Goal: Task Accomplishment & Management: Complete application form

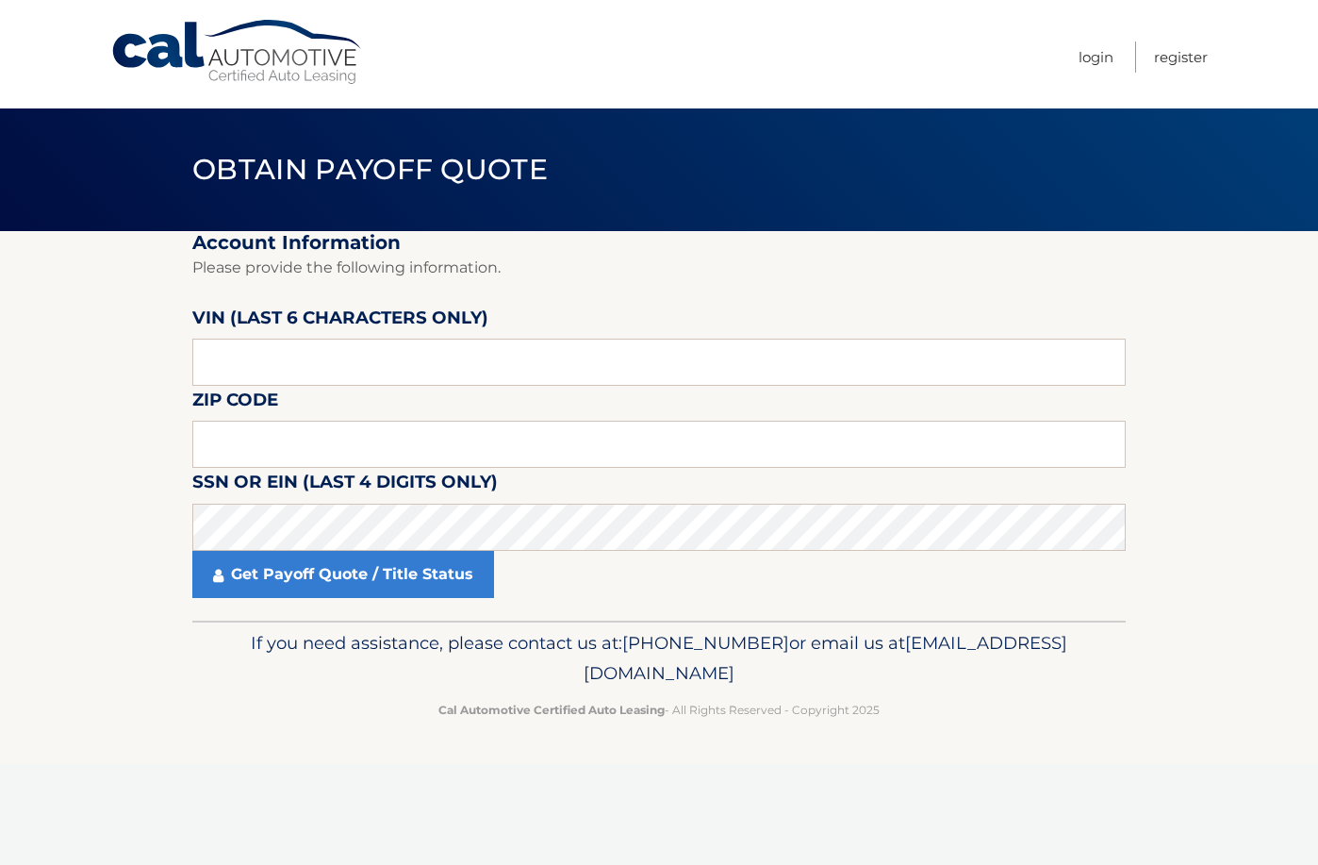
drag, startPoint x: 666, startPoint y: 301, endPoint x: 530, endPoint y: 266, distance: 140.2
click at [666, 301] on fieldset "Account Information Please provide the following information. [PERSON_NAME] (la…" at bounding box center [659, 425] width 934 height 389
drag, startPoint x: 885, startPoint y: 459, endPoint x: 519, endPoint y: 389, distance: 373.6
click at [885, 459] on input "text" at bounding box center [659, 444] width 934 height 47
click at [502, 386] on input "text" at bounding box center [659, 362] width 934 height 47
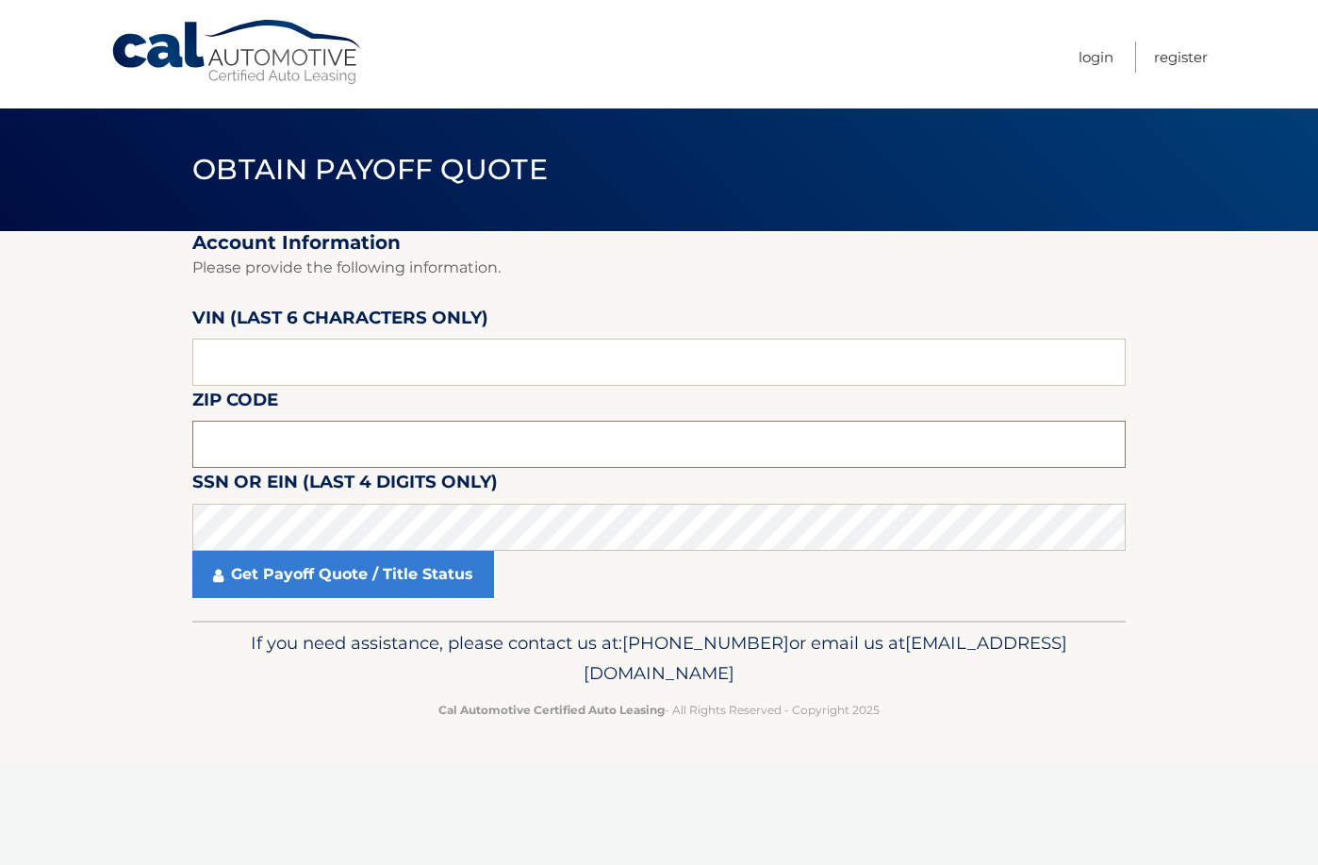
click at [601, 443] on input "text" at bounding box center [659, 444] width 934 height 47
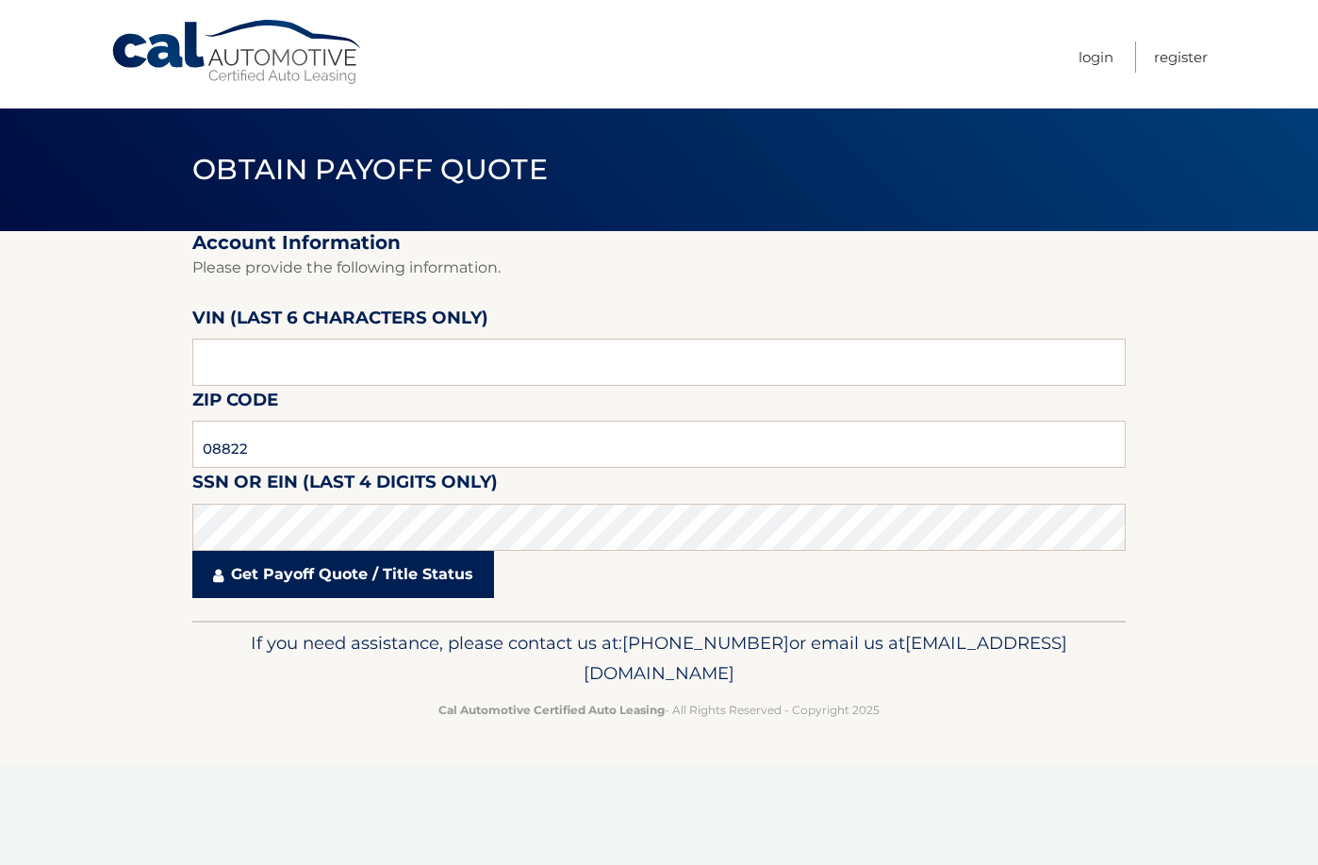
click at [455, 584] on link "Get Payoff Quote / Title Status" at bounding box center [343, 574] width 302 height 47
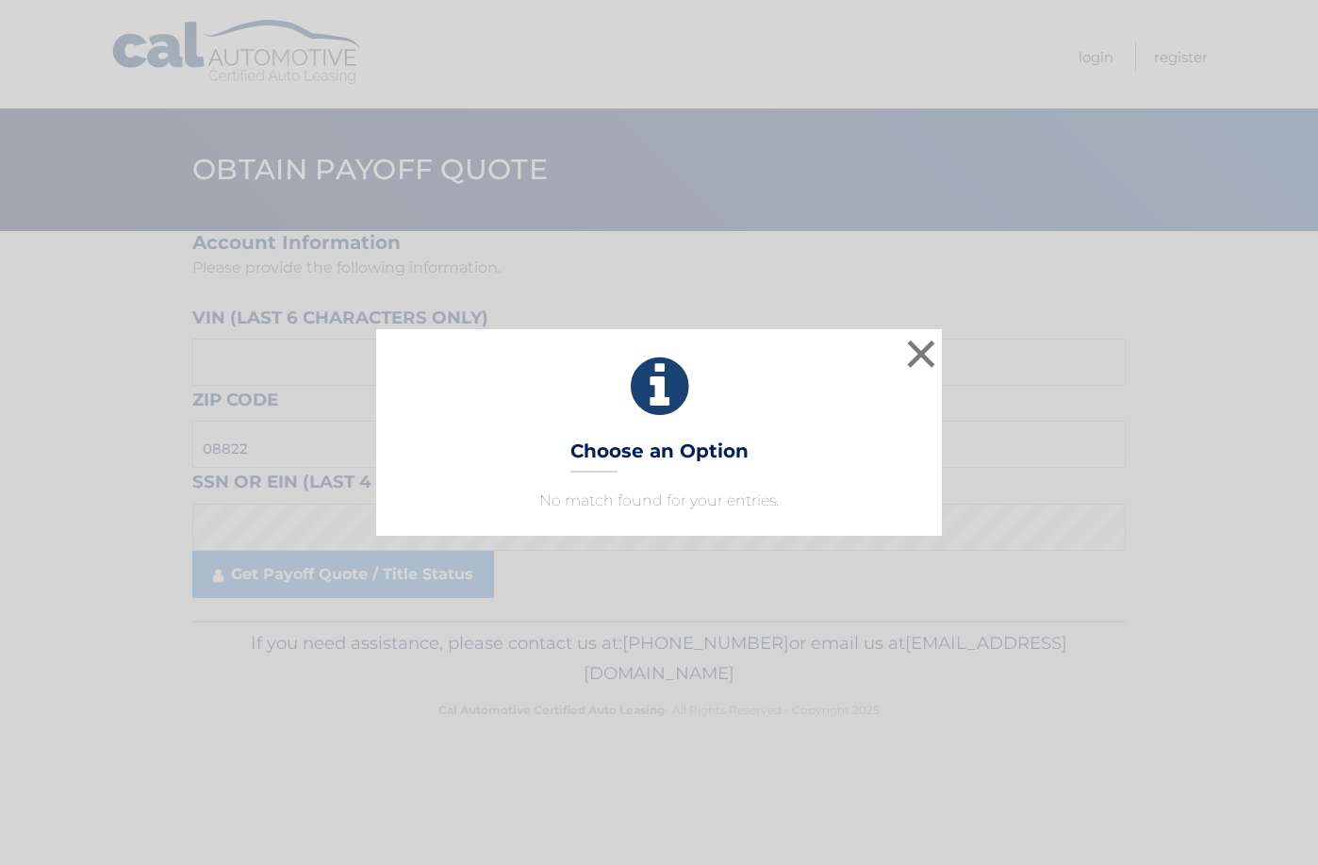
drag, startPoint x: 730, startPoint y: 415, endPoint x: 725, endPoint y: 396, distance: 19.4
click at [729, 416] on icon at bounding box center [659, 387] width 519 height 68
click at [699, 291] on div "× Choose an Option No match found for your entries. This is what you see on sec…" at bounding box center [659, 432] width 1318 height 865
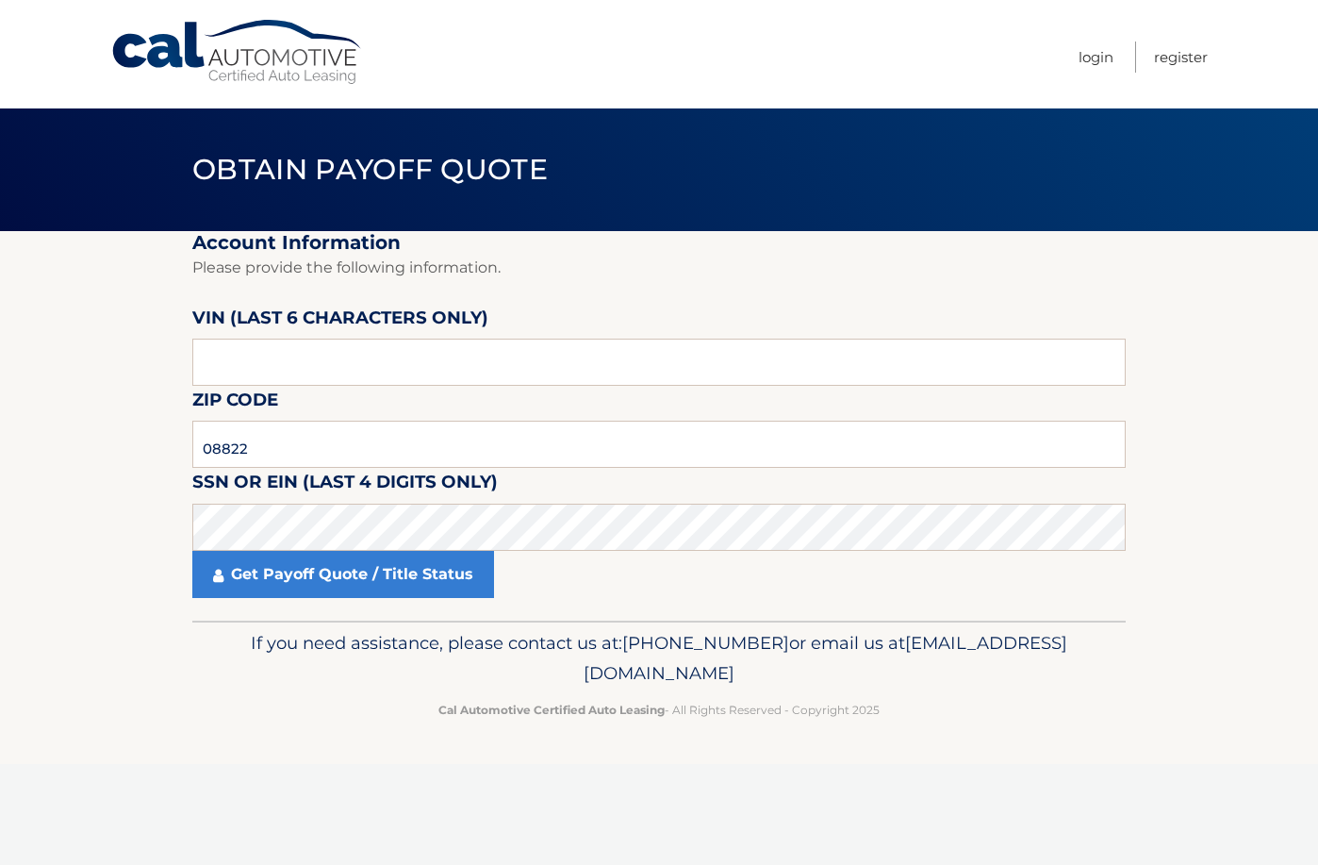
click at [812, 404] on fieldset "Account Information Please provide the following information. [PERSON_NAME] (la…" at bounding box center [659, 425] width 934 height 389
click at [295, 448] on input "08822" at bounding box center [659, 444] width 934 height 47
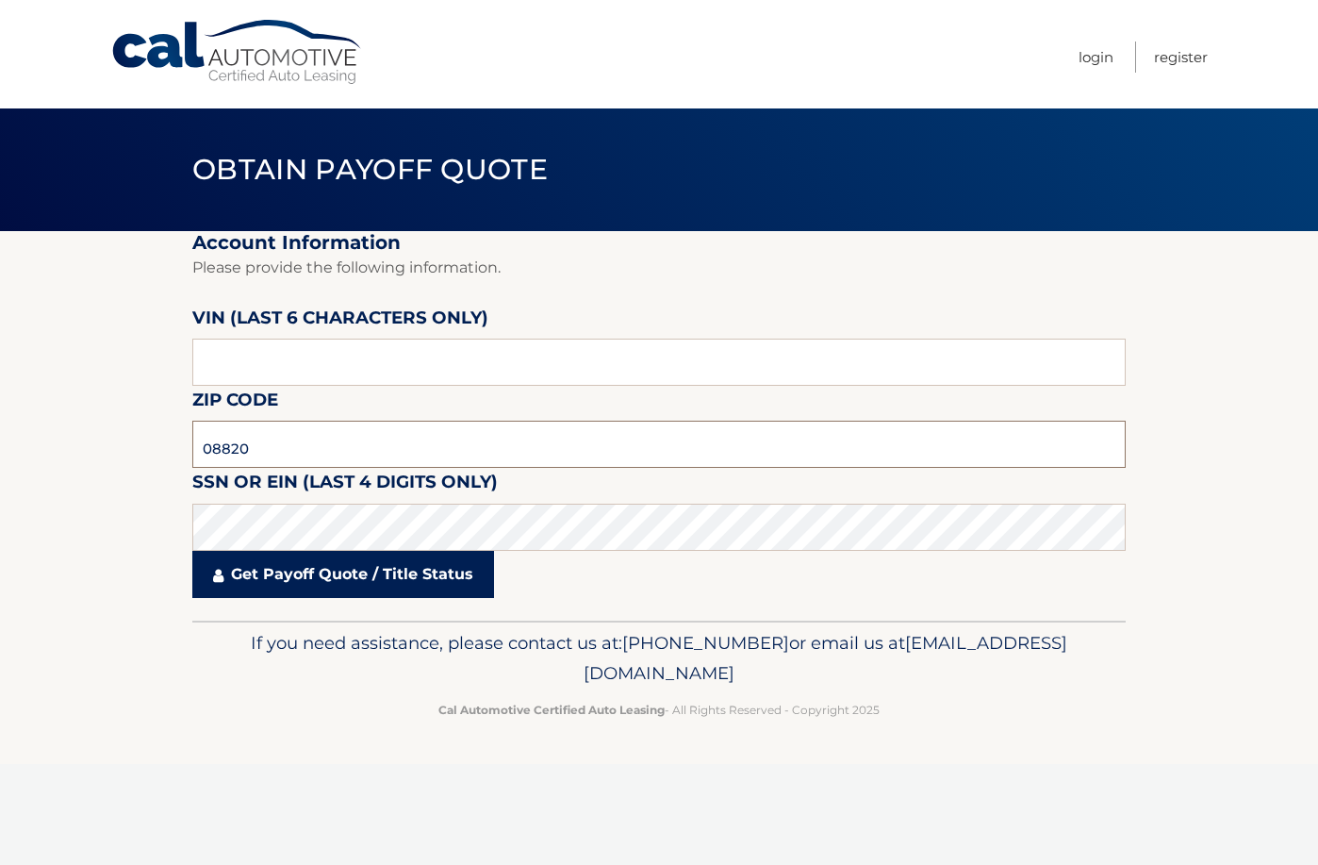
type input "08820"
click at [329, 571] on link "Get Payoff Quote / Title Status" at bounding box center [343, 574] width 302 height 47
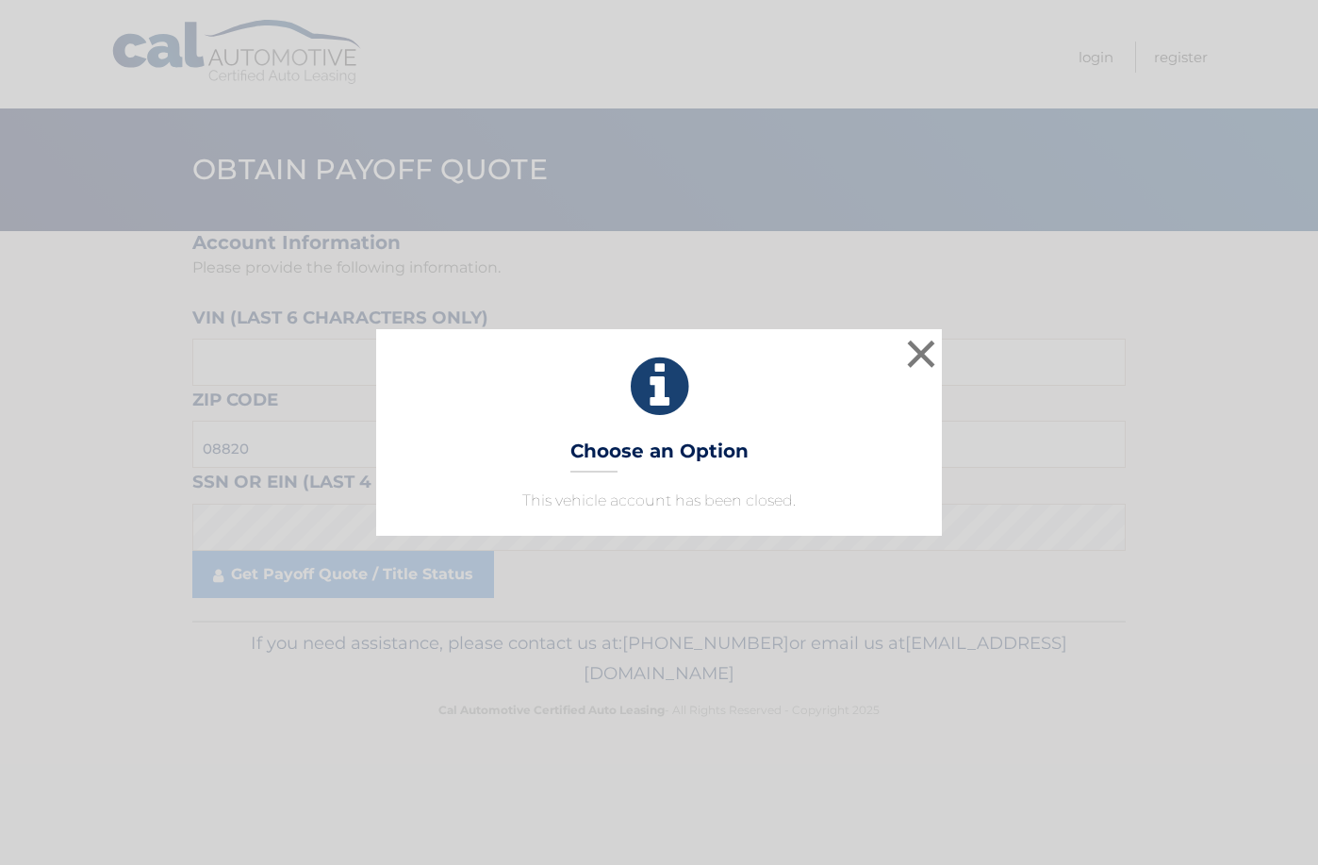
click at [671, 300] on div "× Choose an Option This vehicle account has been closed. This is what you see o…" at bounding box center [659, 432] width 1318 height 865
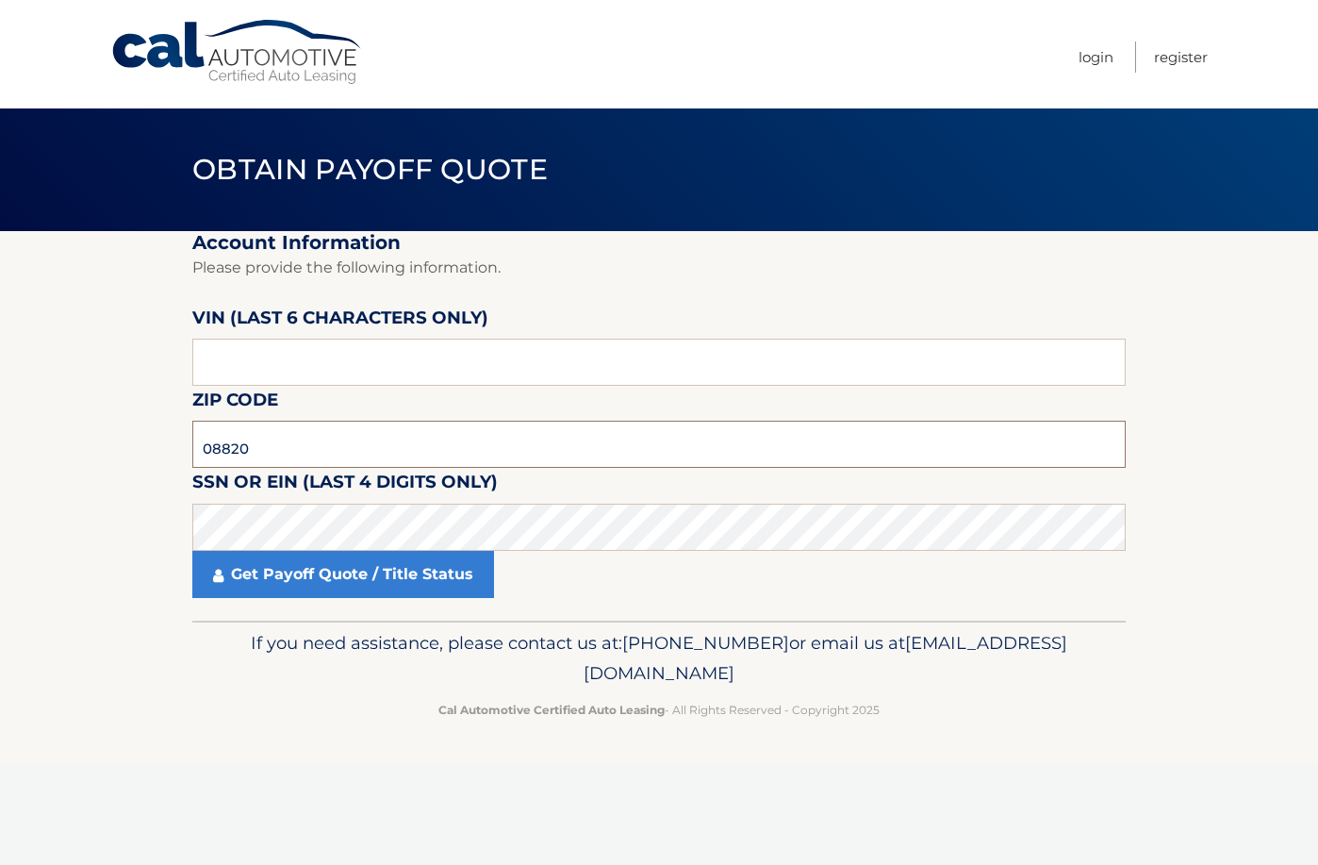
click at [253, 453] on input "08820" at bounding box center [659, 444] width 934 height 47
click at [270, 360] on input "text" at bounding box center [659, 362] width 934 height 47
click at [570, 359] on input "text" at bounding box center [659, 362] width 934 height 47
click at [540, 365] on input "text" at bounding box center [659, 362] width 934 height 47
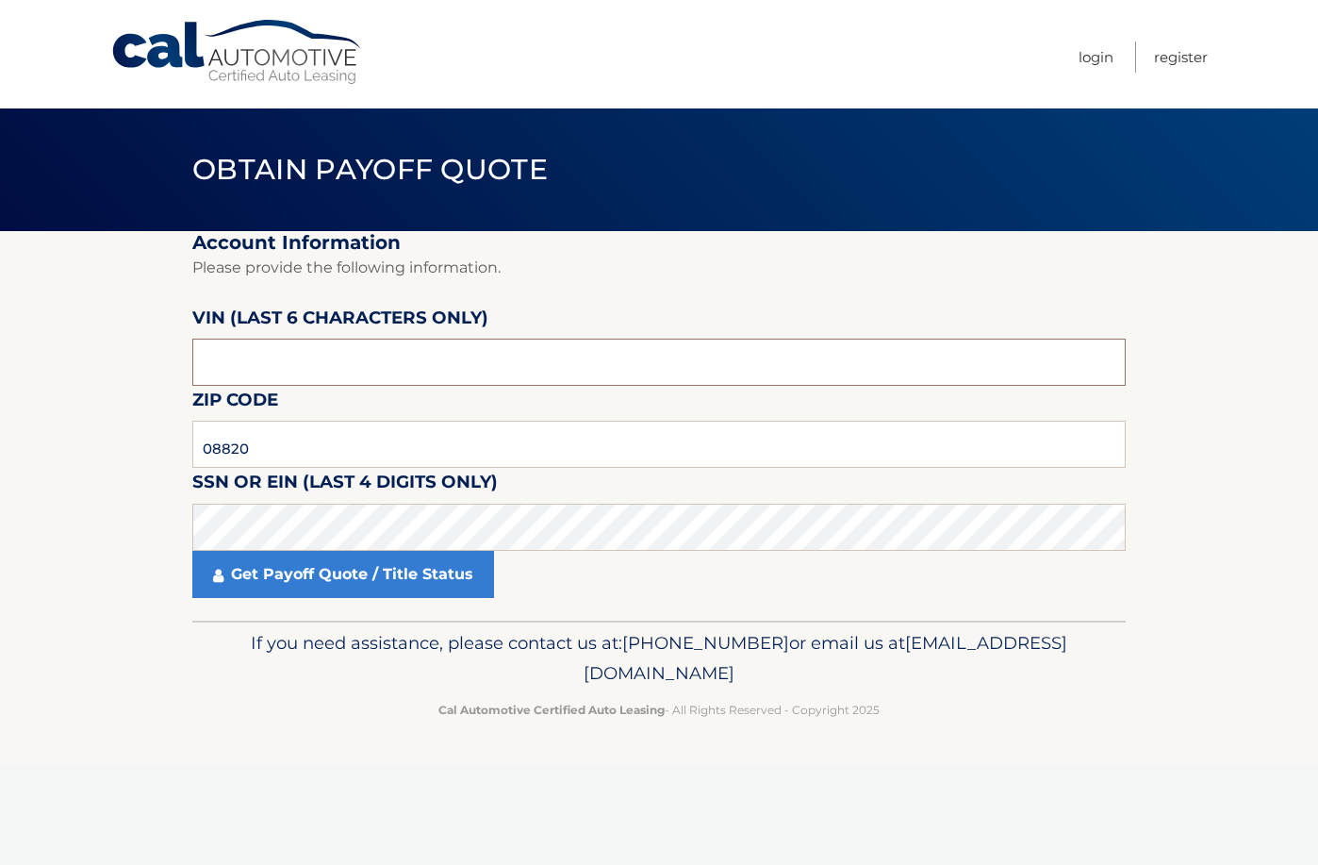
drag, startPoint x: 632, startPoint y: 342, endPoint x: 571, endPoint y: 364, distance: 65.0
click at [632, 342] on input "text" at bounding box center [659, 362] width 934 height 47
drag, startPoint x: 362, startPoint y: 364, endPoint x: 52, endPoint y: 364, distance: 310.3
click at [52, 364] on section "Account Information Please provide the following information. [PERSON_NAME] (la…" at bounding box center [659, 425] width 1318 height 389
type input "646181"
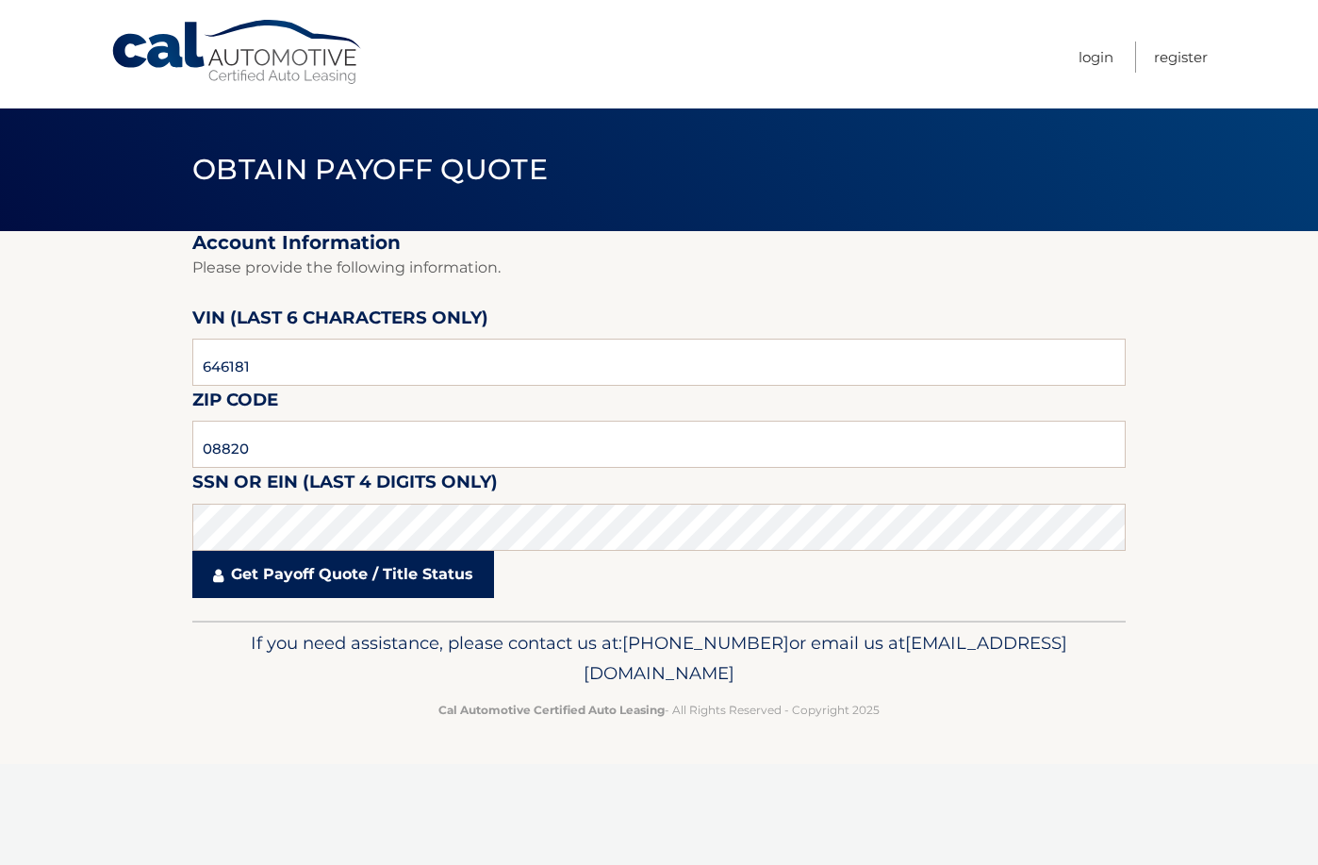
click at [287, 568] on link "Get Payoff Quote / Title Status" at bounding box center [343, 574] width 302 height 47
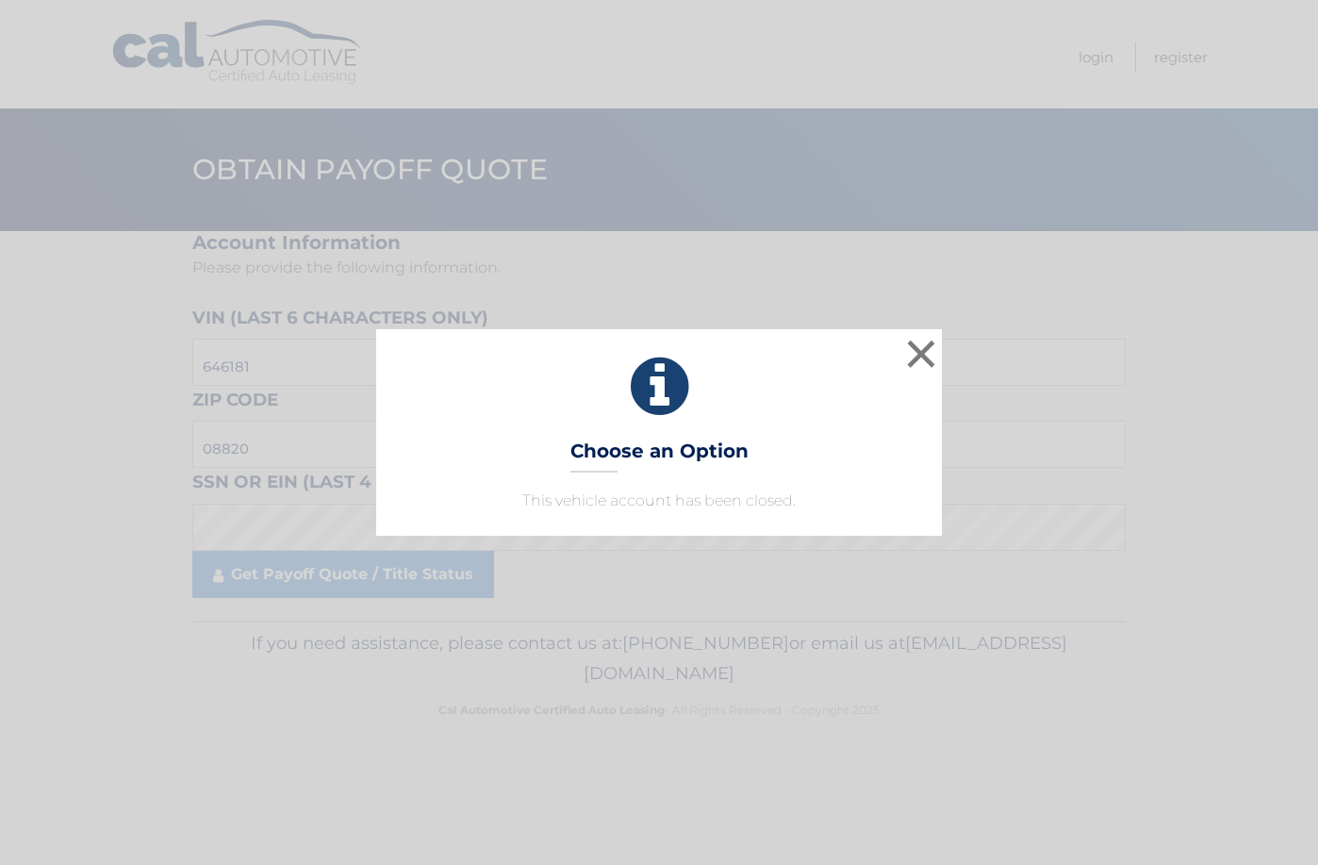
click at [830, 309] on div "× Choose an Option This vehicle account has been closed. This is what you see o…" at bounding box center [659, 432] width 1318 height 865
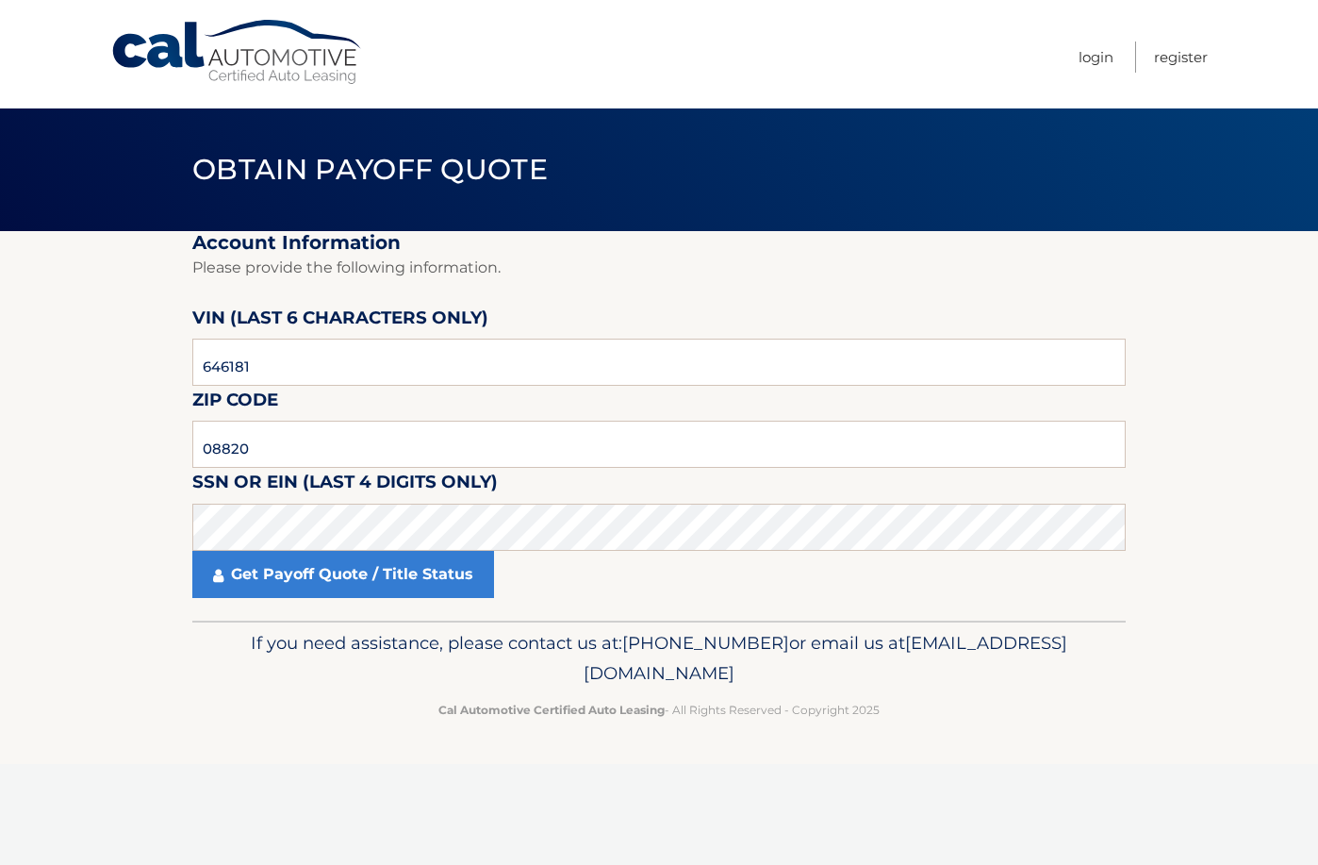
click at [759, 335] on fieldset "Account Information Please provide the following information. [PERSON_NAME] (la…" at bounding box center [659, 425] width 934 height 389
drag, startPoint x: 725, startPoint y: 235, endPoint x: 841, endPoint y: 5, distance: 257.7
click at [725, 235] on h2 "Account Information" at bounding box center [659, 243] width 934 height 24
